Goal: Task Accomplishment & Management: Manage account settings

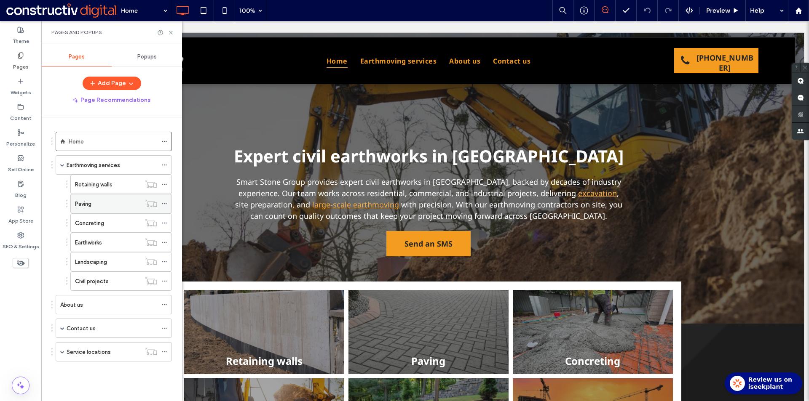
click at [165, 203] on icon at bounding box center [164, 204] width 6 height 6
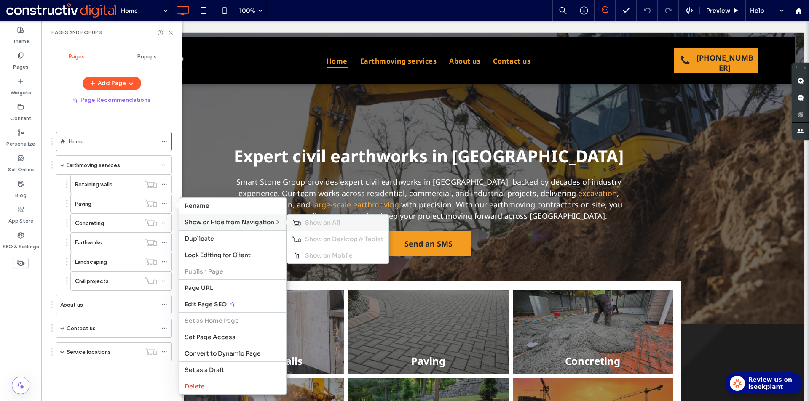
click at [327, 224] on span "Show on All" at bounding box center [322, 223] width 35 height 8
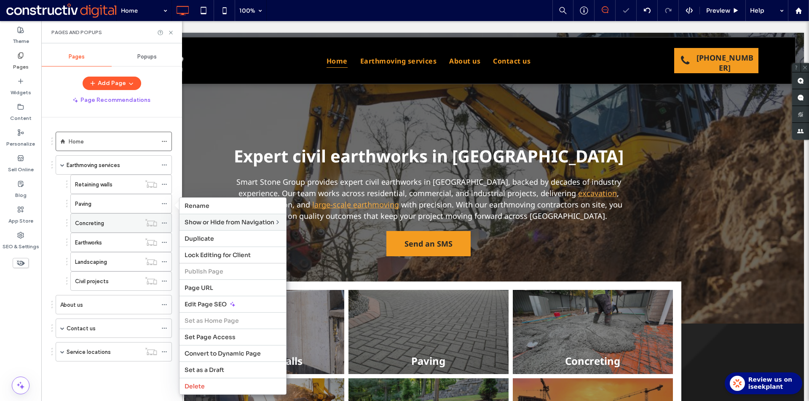
click at [165, 222] on icon at bounding box center [164, 223] width 6 height 6
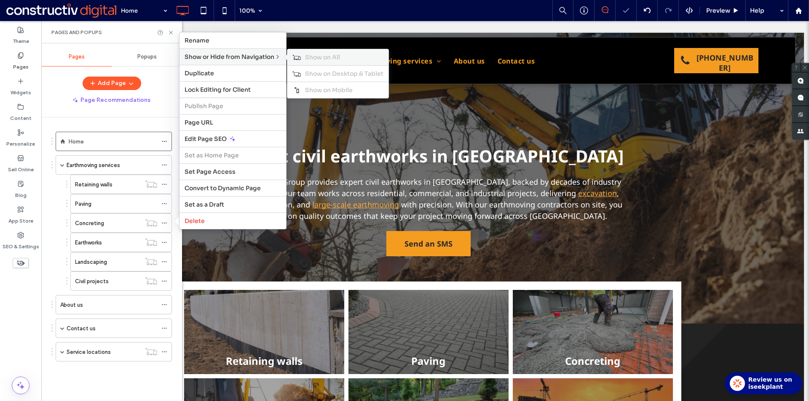
click at [316, 63] on div "Show on All" at bounding box center [337, 57] width 101 height 16
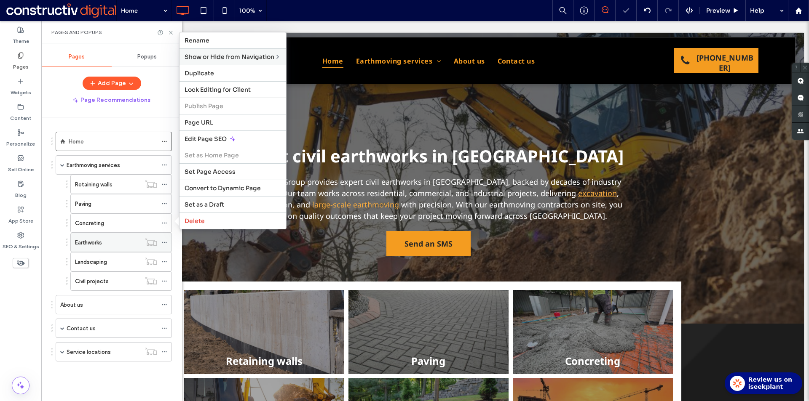
click at [161, 243] on div at bounding box center [151, 242] width 21 height 8
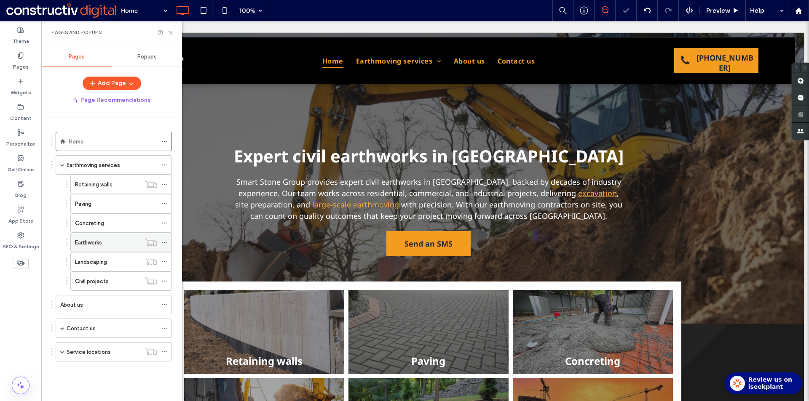
click at [163, 243] on icon at bounding box center [164, 243] width 6 height 6
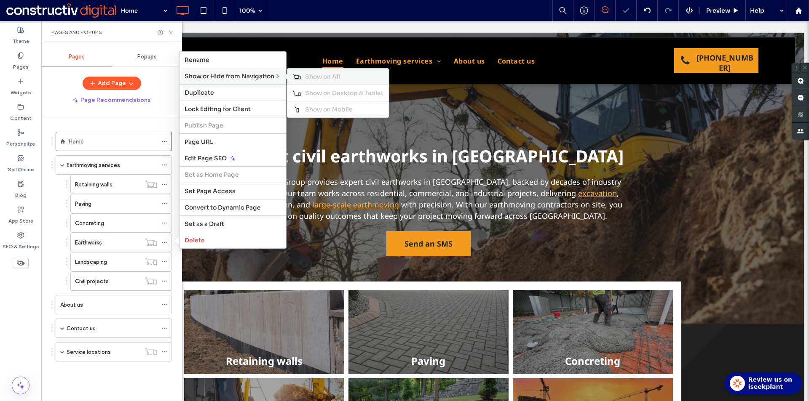
click at [309, 76] on span "Show on All" at bounding box center [322, 77] width 35 height 8
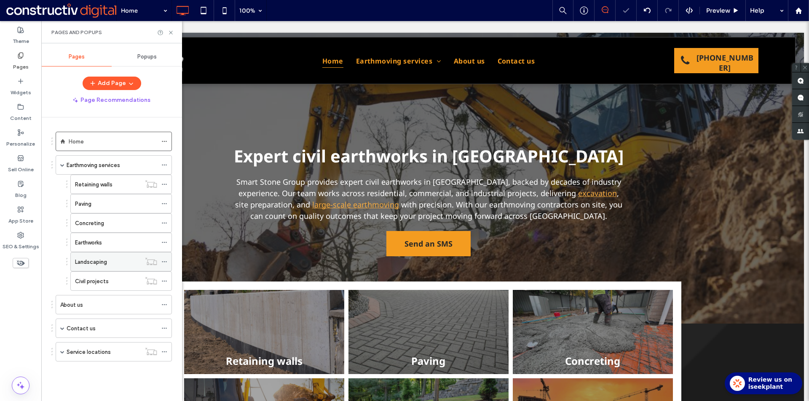
click at [164, 262] on use at bounding box center [164, 262] width 5 height 1
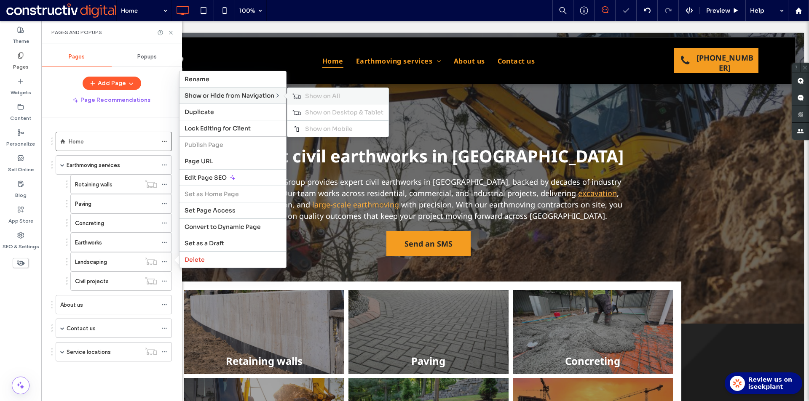
drag, startPoint x: 318, startPoint y: 97, endPoint x: 310, endPoint y: 104, distance: 11.0
click at [319, 97] on span "Show on All" at bounding box center [322, 96] width 35 height 8
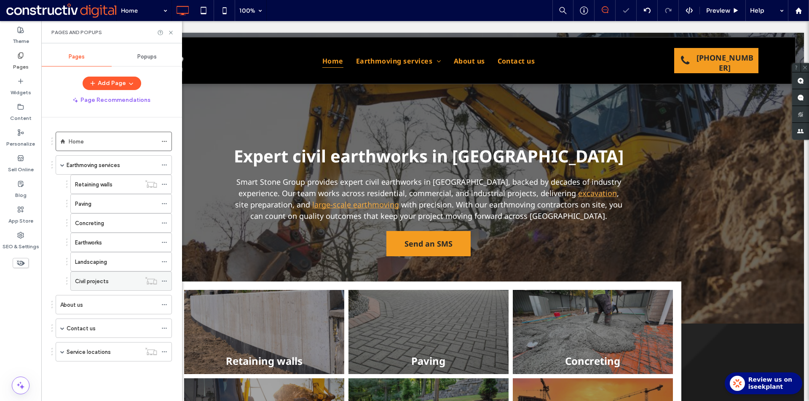
click at [161, 281] on icon at bounding box center [164, 281] width 6 height 6
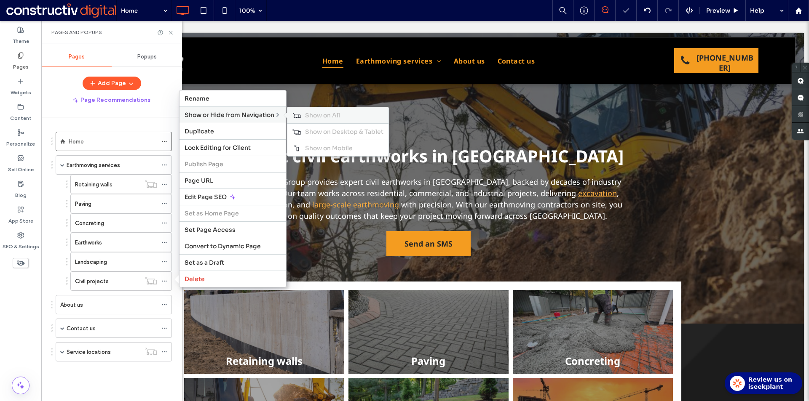
click at [311, 113] on span "Show on All" at bounding box center [322, 116] width 35 height 8
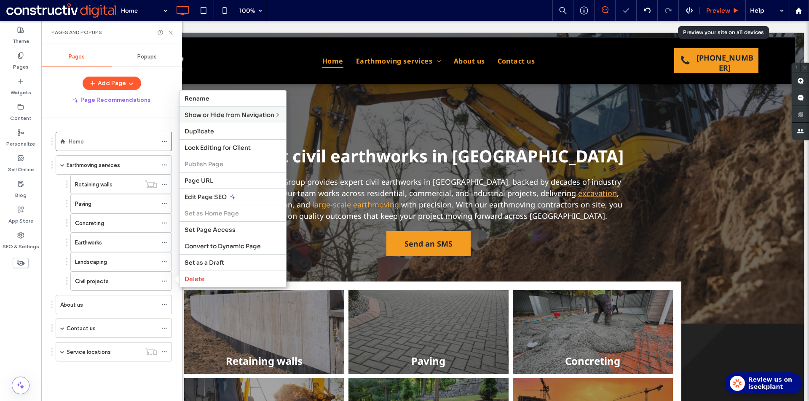
click at [723, 13] on span "Preview" at bounding box center [718, 11] width 24 height 8
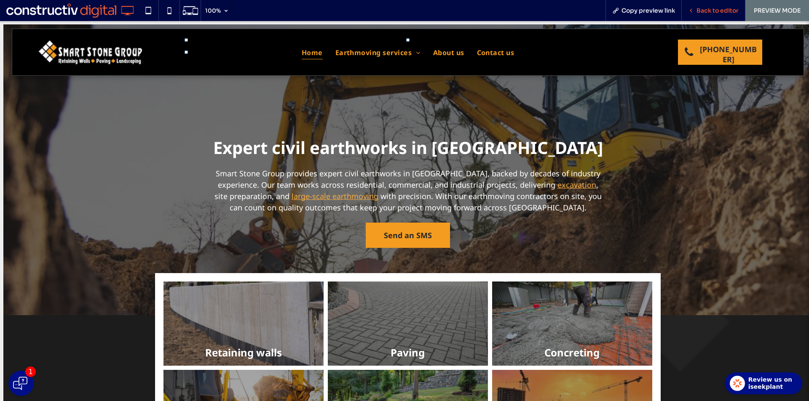
click at [690, 5] on div "Back to editor" at bounding box center [714, 10] width 64 height 21
click at [696, 7] on span "Back to editor" at bounding box center [717, 11] width 42 height 8
